Goal: Task Accomplishment & Management: Manage account settings

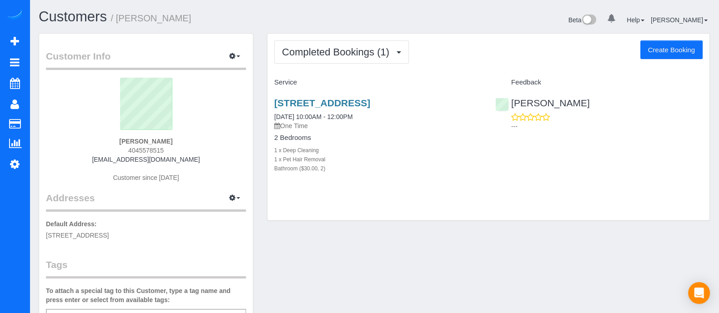
drag, startPoint x: 165, startPoint y: 150, endPoint x: 127, endPoint y: 151, distance: 38.7
click at [127, 151] on div "Brad Bailey 4045578515 bbailey921@gmail.com Customer since 2025" at bounding box center [146, 135] width 200 height 114
copy span "4045578515"
click at [370, 99] on link "1454 Westmont Road Sw, Atlanta, GA 30311" at bounding box center [322, 103] width 96 height 10
click at [323, 101] on link "1454 Westmont Road Sw, Atlanta, GA 30311" at bounding box center [322, 103] width 96 height 10
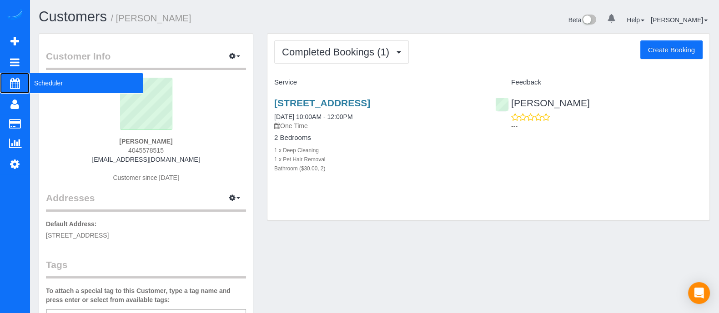
click at [55, 78] on span "Scheduler" at bounding box center [87, 83] width 114 height 21
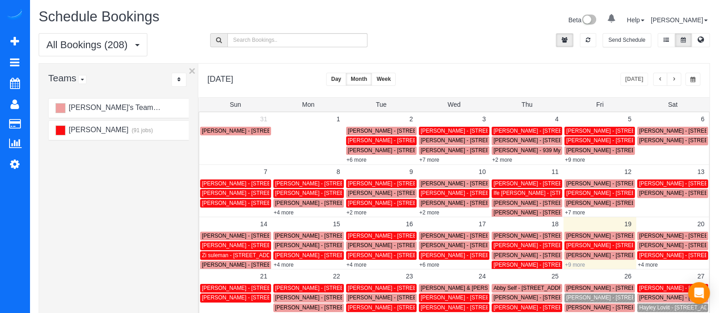
click at [578, 265] on link "+9 more" at bounding box center [575, 265] width 20 height 6
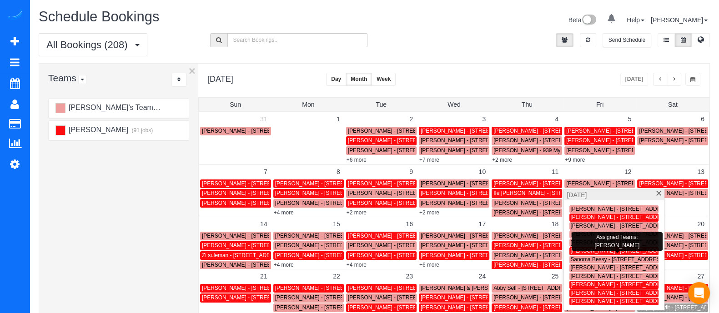
click at [603, 250] on span "Erica Park - 2348 Green Forrest Dr, Decatur, GA 30032" at bounding box center [643, 251] width 147 height 6
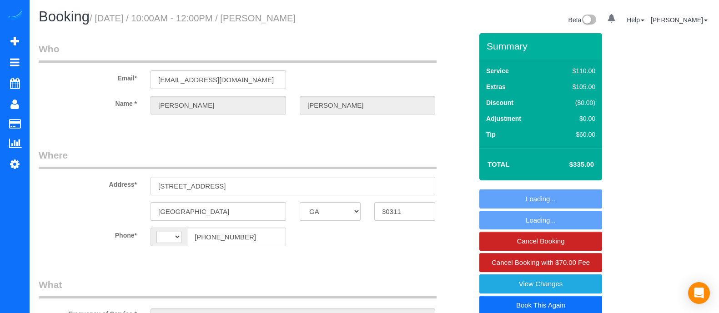
select select "GA"
select select "object:363"
select select "2"
select select "number:3"
select select "number:6"
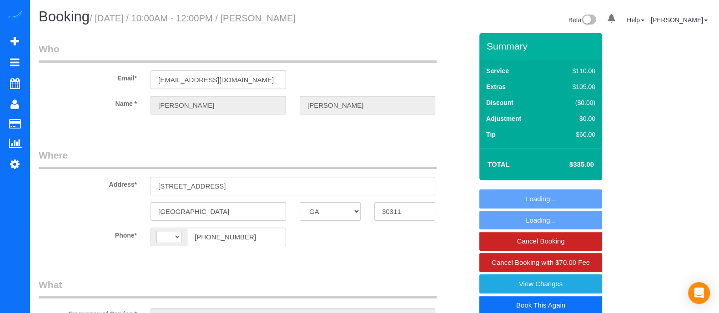
select select "string:[GEOGRAPHIC_DATA]"
select select "spot1"
select select "object:760"
select select "2"
select select "GA"
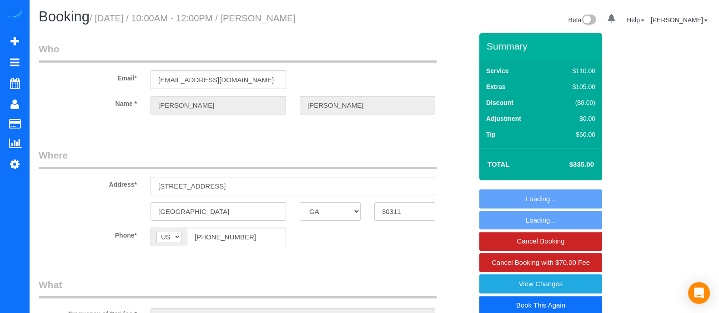
select select "2"
select select "spot1"
select select "number:3"
select select "number:6"
select select "2"
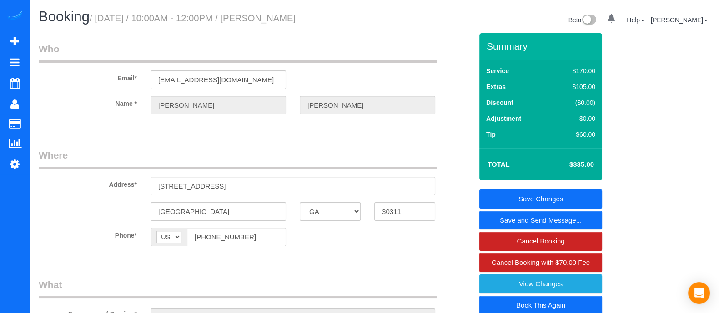
click at [103, 88] on div "Email* bbailey921@gmail.com" at bounding box center [255, 65] width 447 height 47
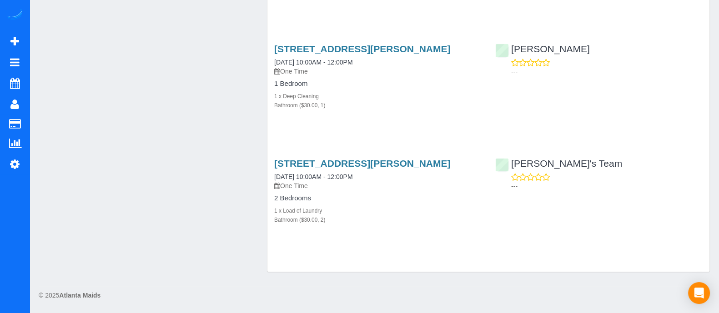
scroll to position [700, 0]
click at [686, 173] on div "---" at bounding box center [598, 182] width 207 height 18
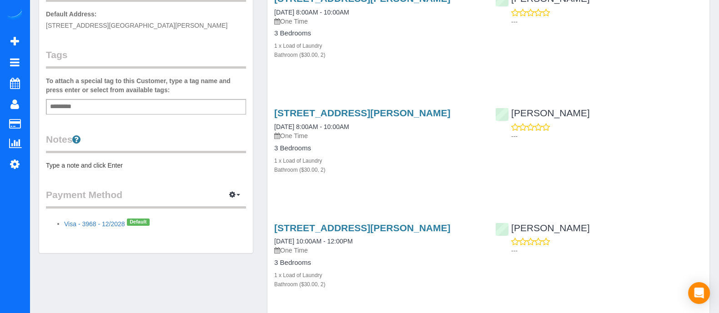
scroll to position [0, 0]
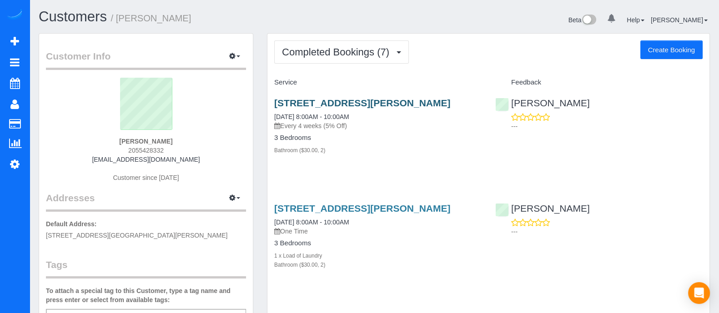
drag, startPoint x: 273, startPoint y: 101, endPoint x: 353, endPoint y: 112, distance: 80.7
click at [353, 112] on div "[STREET_ADDRESS][PERSON_NAME] [DATE] 8:00AM - 10:00AM Every 4 weeks (5% Off) 3 …" at bounding box center [377, 131] width 221 height 83
copy link "[STREET_ADDRESS][PERSON_NAME]"
